Goal: Transaction & Acquisition: Subscribe to service/newsletter

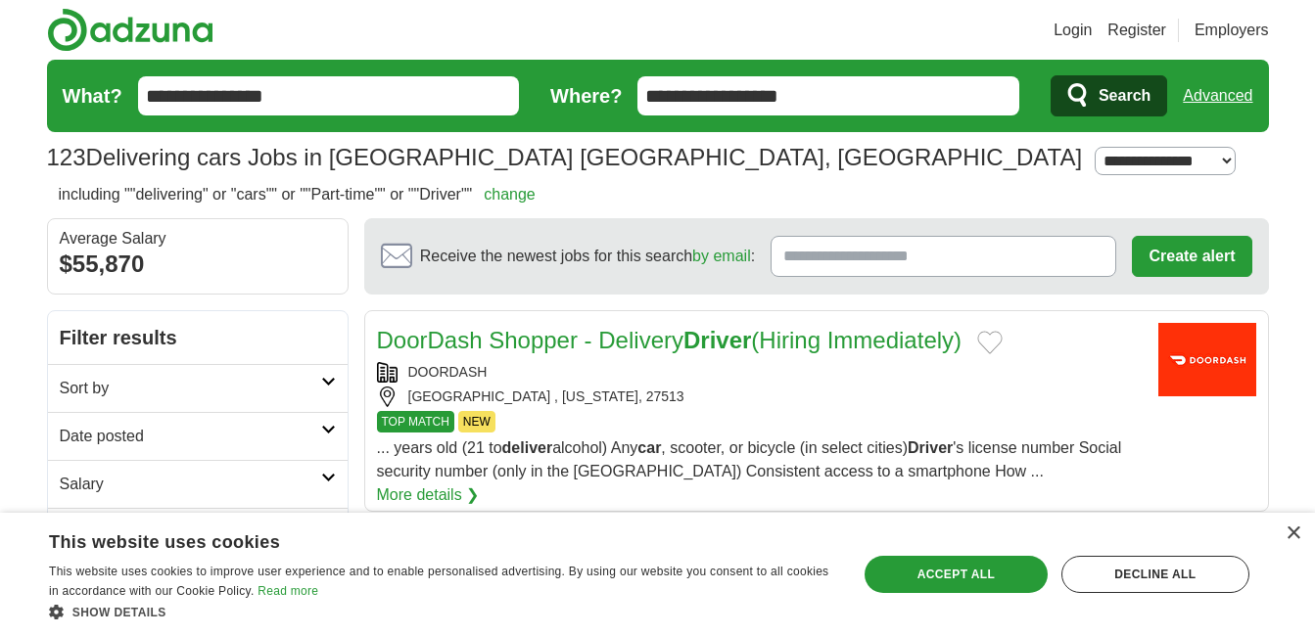
click at [1117, 91] on span "Search" at bounding box center [1124, 95] width 52 height 39
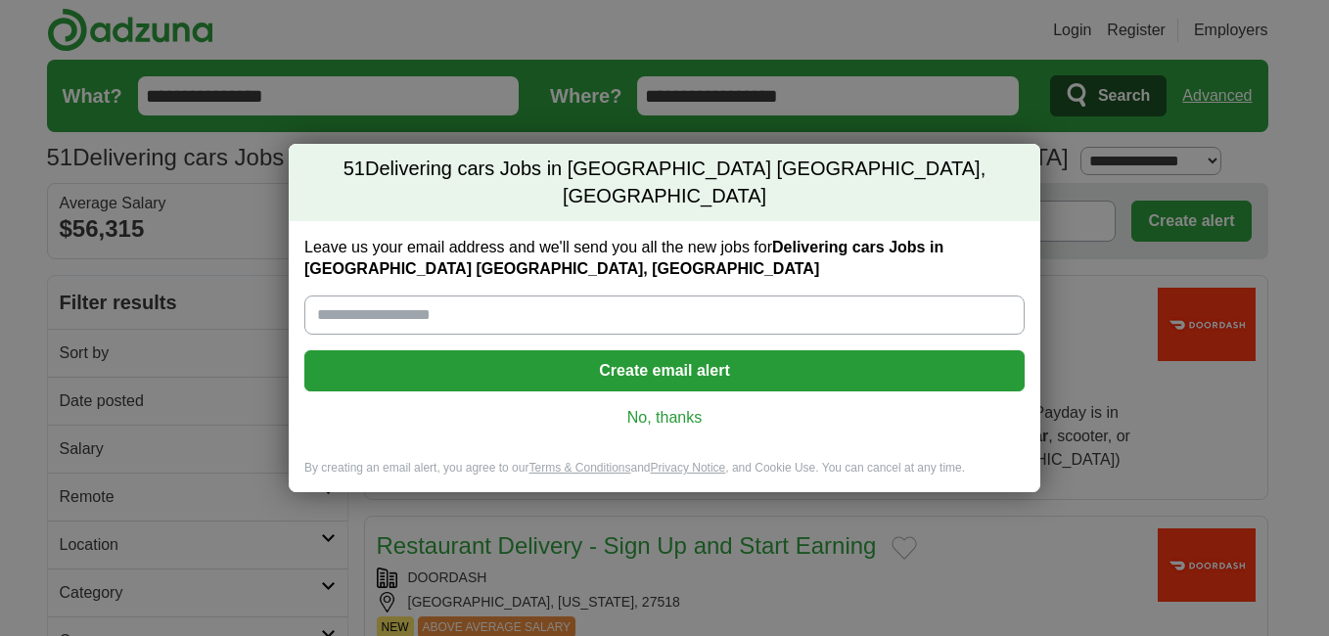
click at [545, 300] on input "Leave us your email address and we'll send you all the new jobs for Delivering …" at bounding box center [664, 315] width 721 height 39
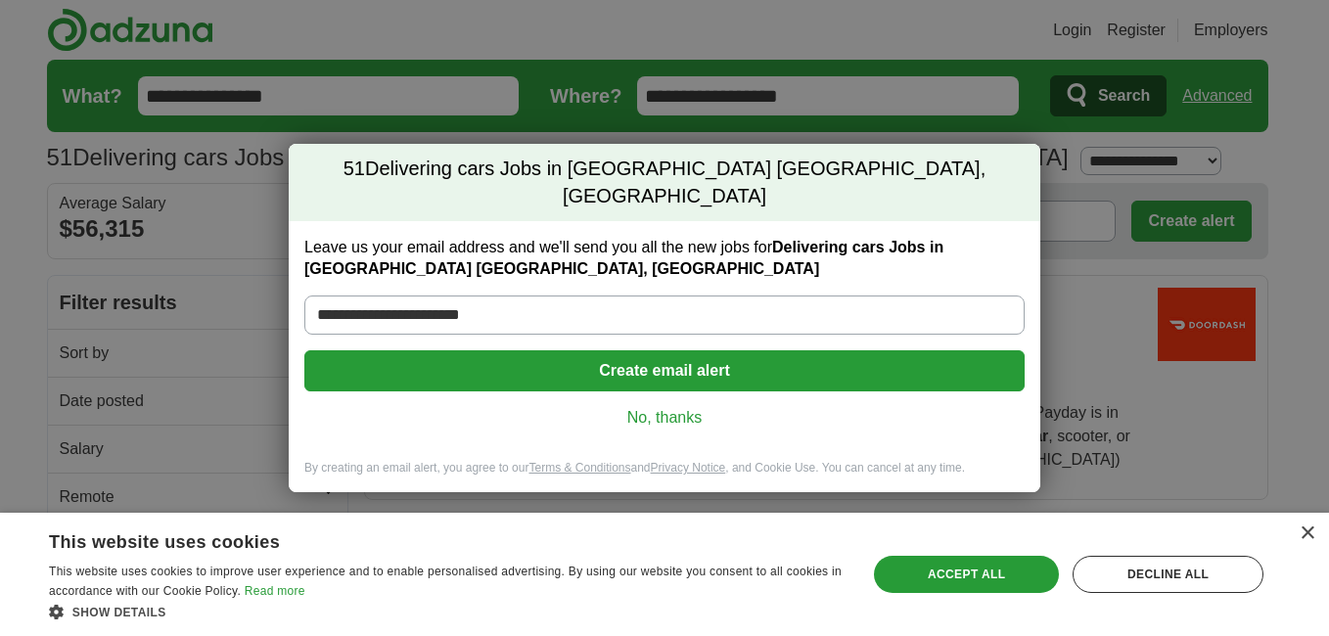
type input "**********"
click at [630, 352] on button "Create email alert" at bounding box center [664, 370] width 721 height 41
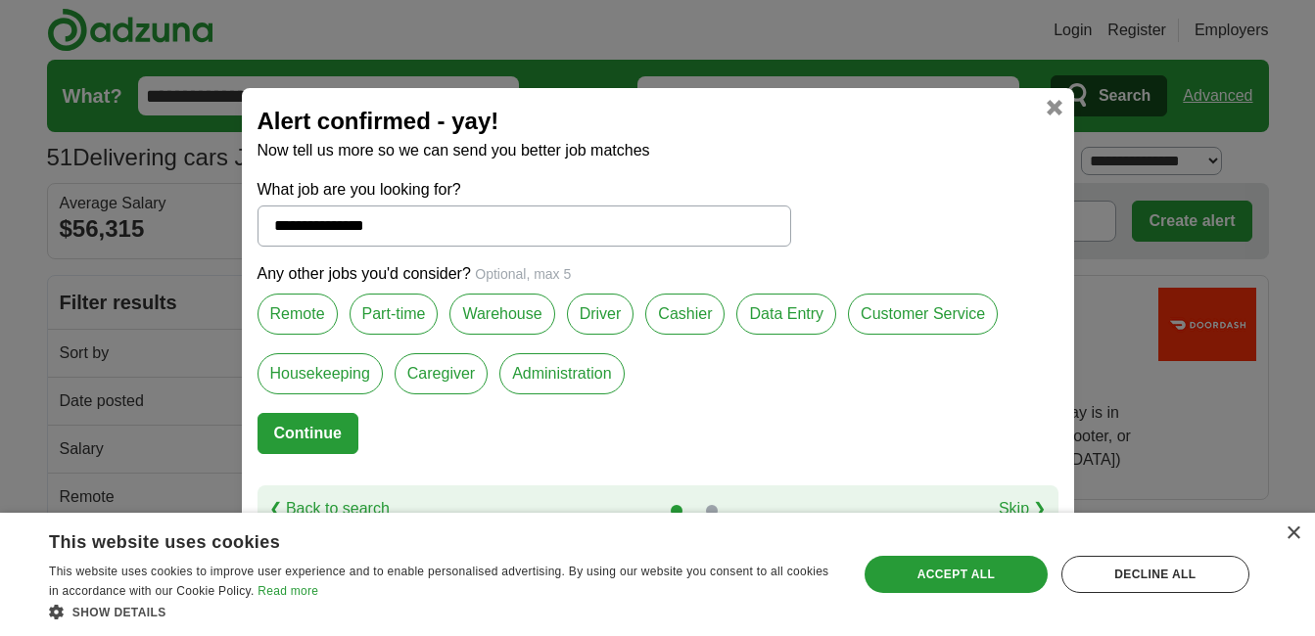
click at [304, 429] on button "Continue" at bounding box center [307, 433] width 101 height 41
select select "*"
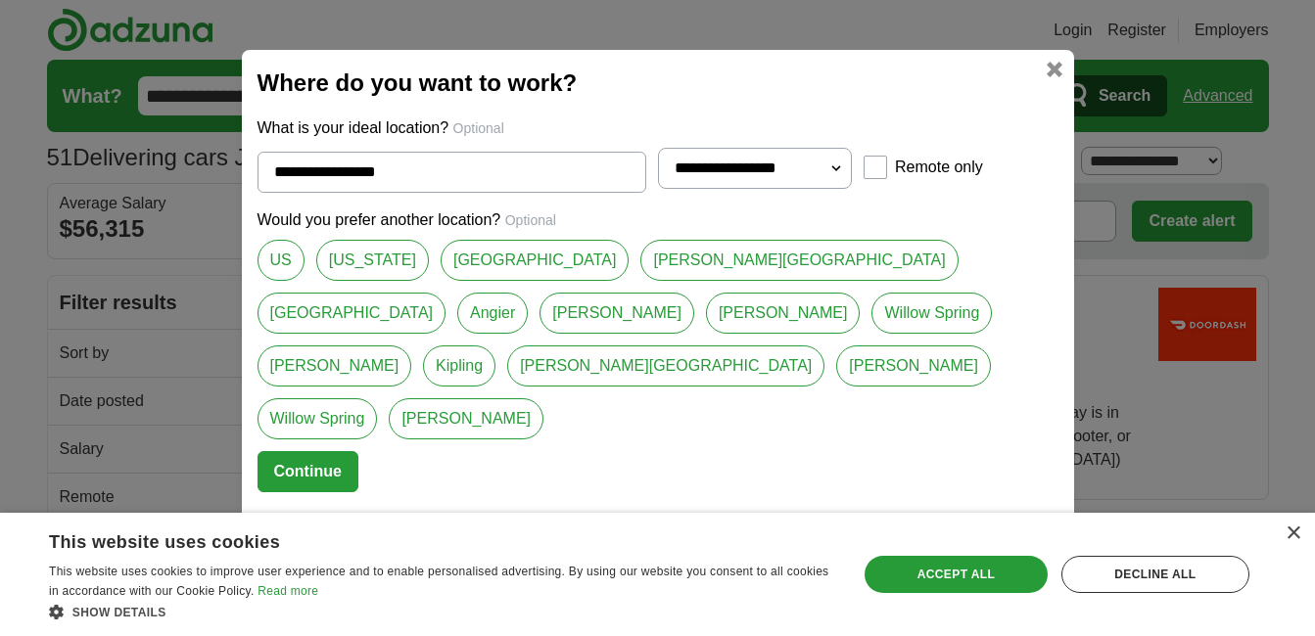
click at [299, 451] on button "Continue" at bounding box center [307, 471] width 101 height 41
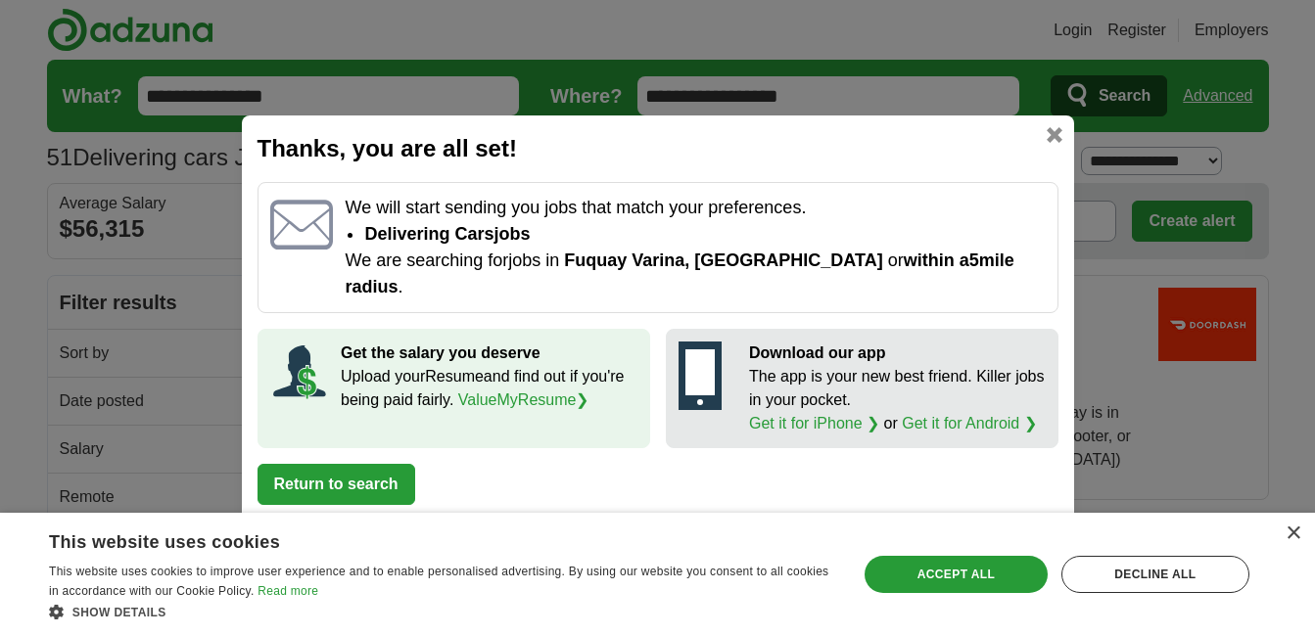
click at [324, 469] on button "Return to search" at bounding box center [336, 484] width 158 height 41
